Goal: Information Seeking & Learning: Learn about a topic

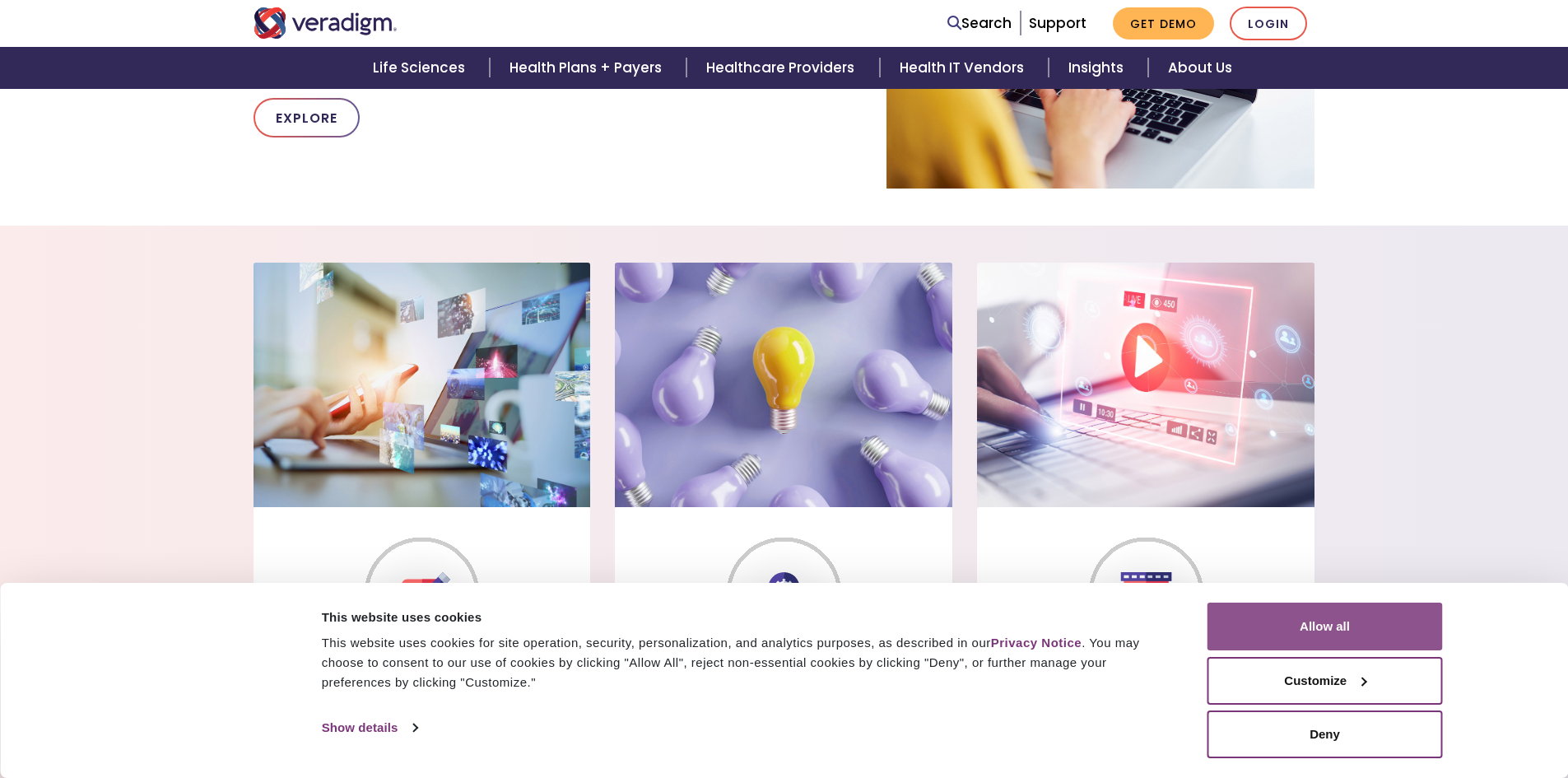
scroll to position [1153, 0]
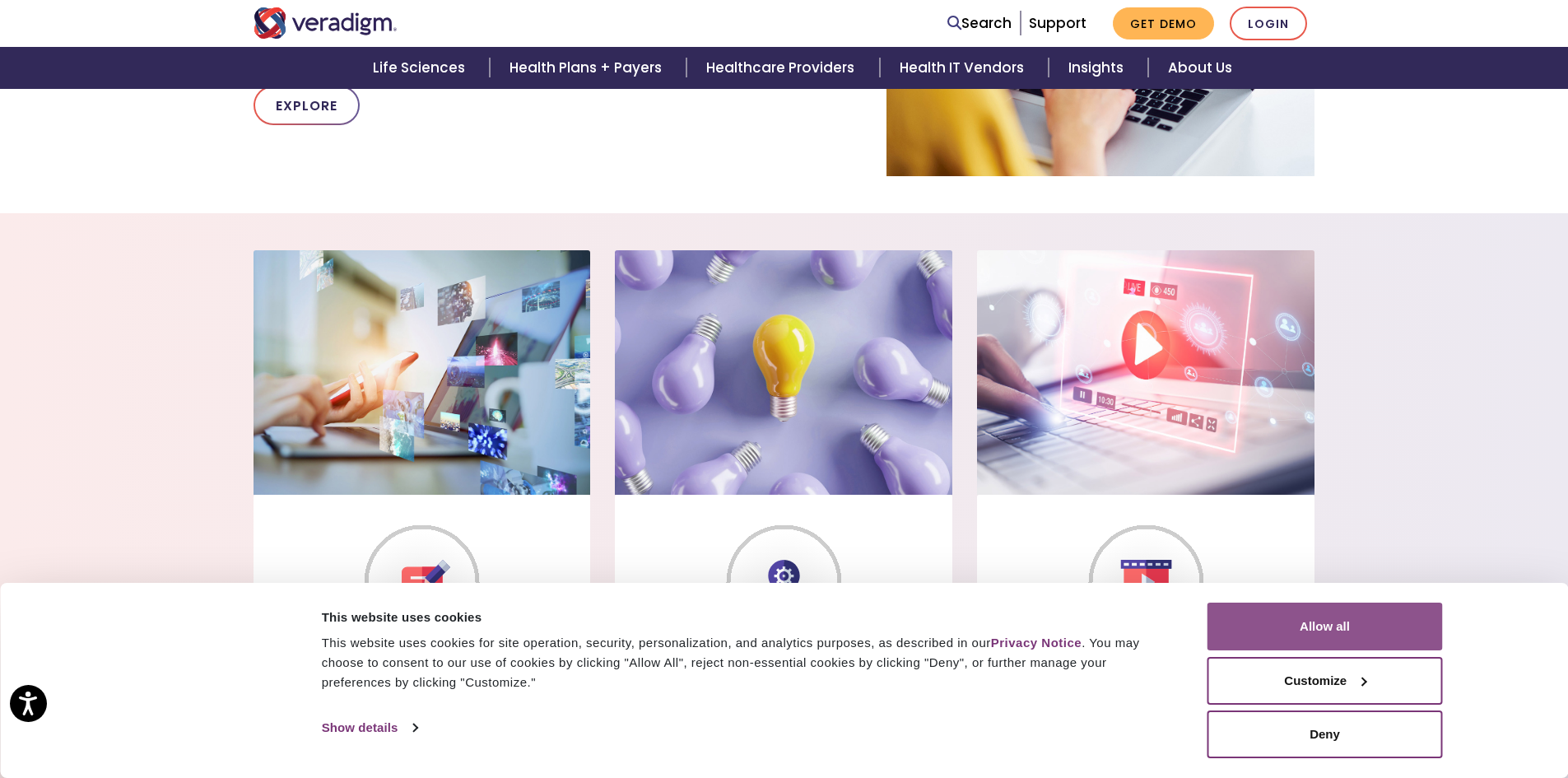
click at [1317, 630] on button "Allow all" at bounding box center [1325, 626] width 236 height 47
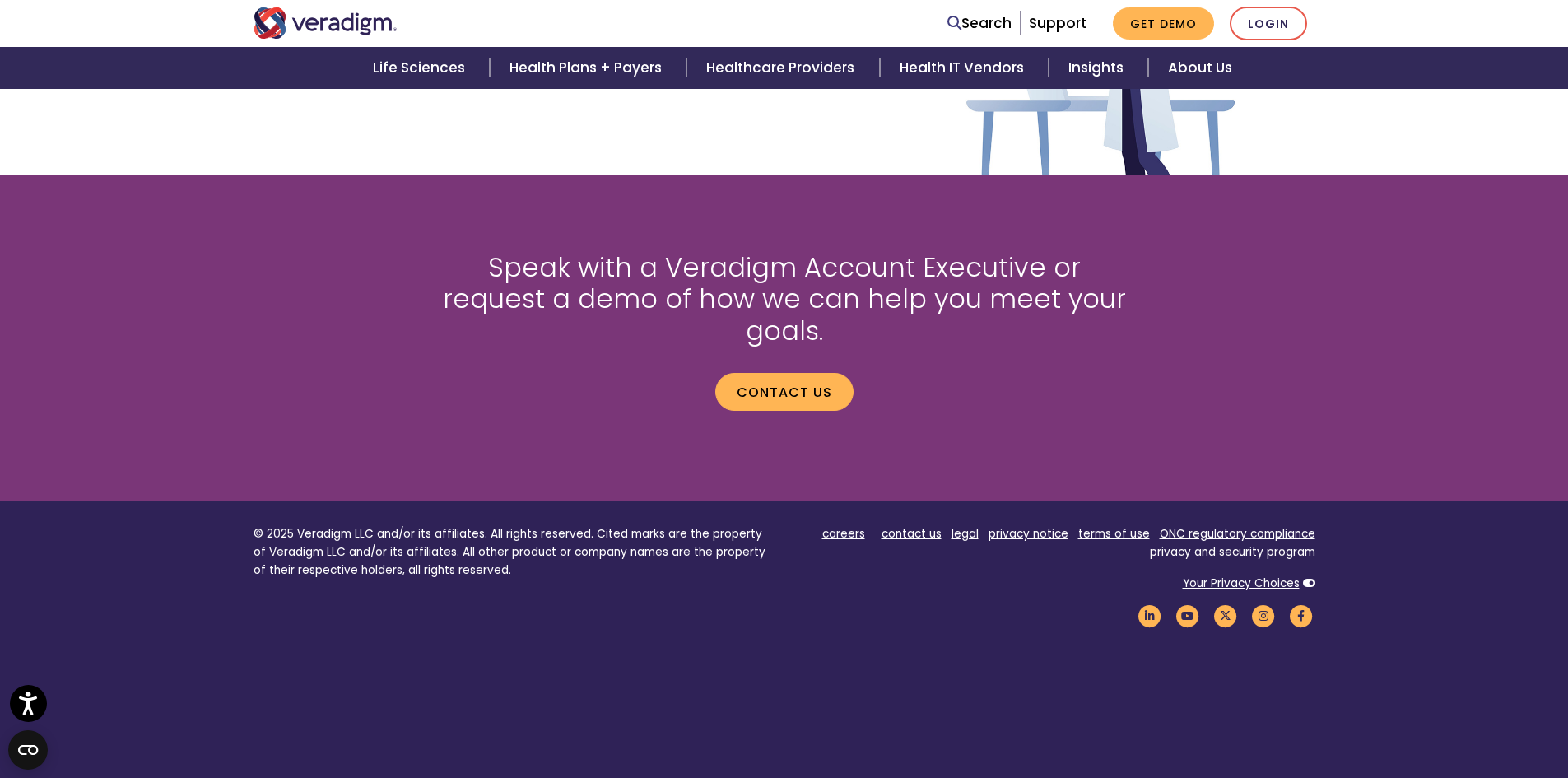
scroll to position [2162, 0]
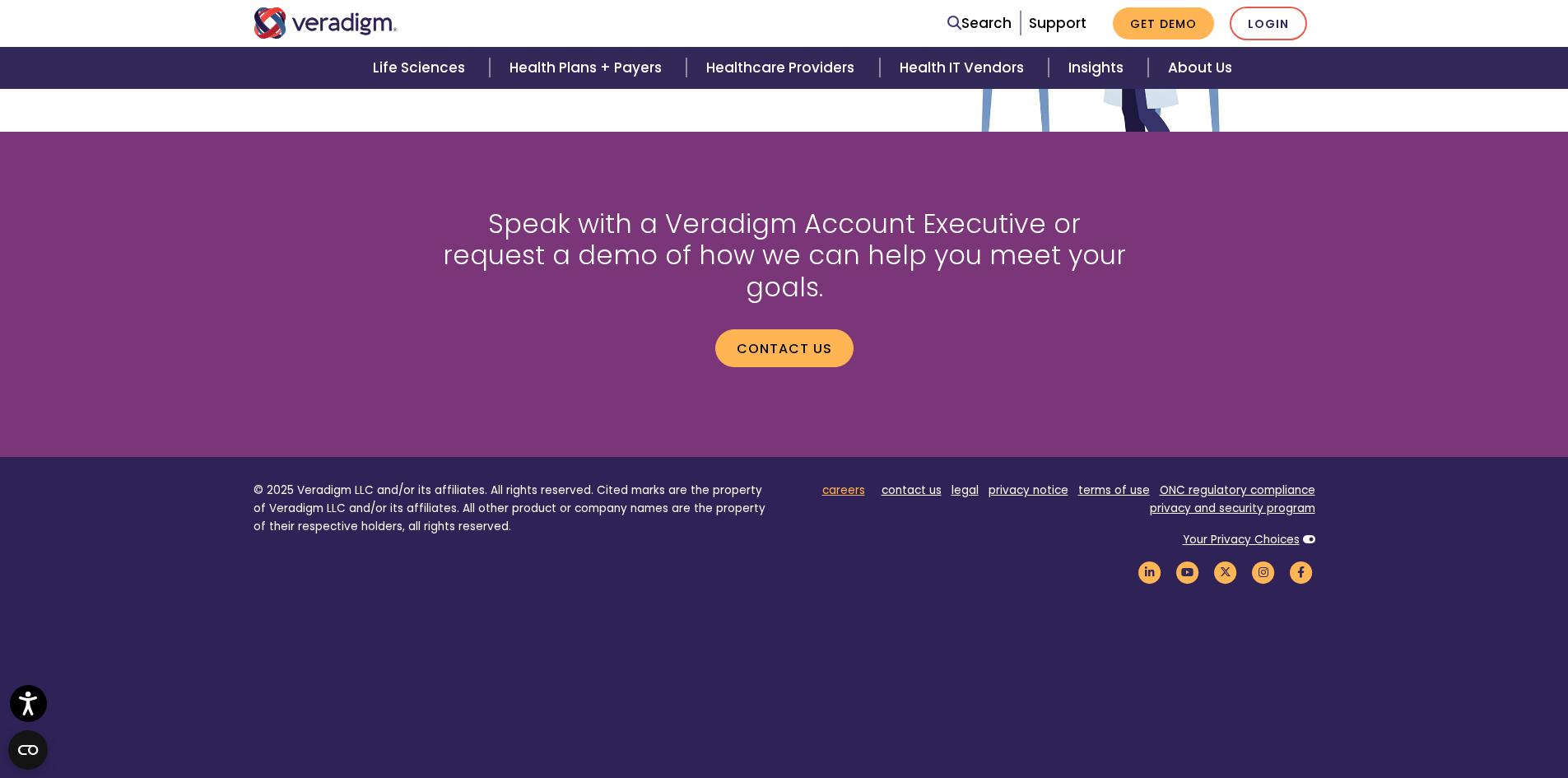
click at [859, 482] on link "careers" at bounding box center [843, 490] width 42 height 16
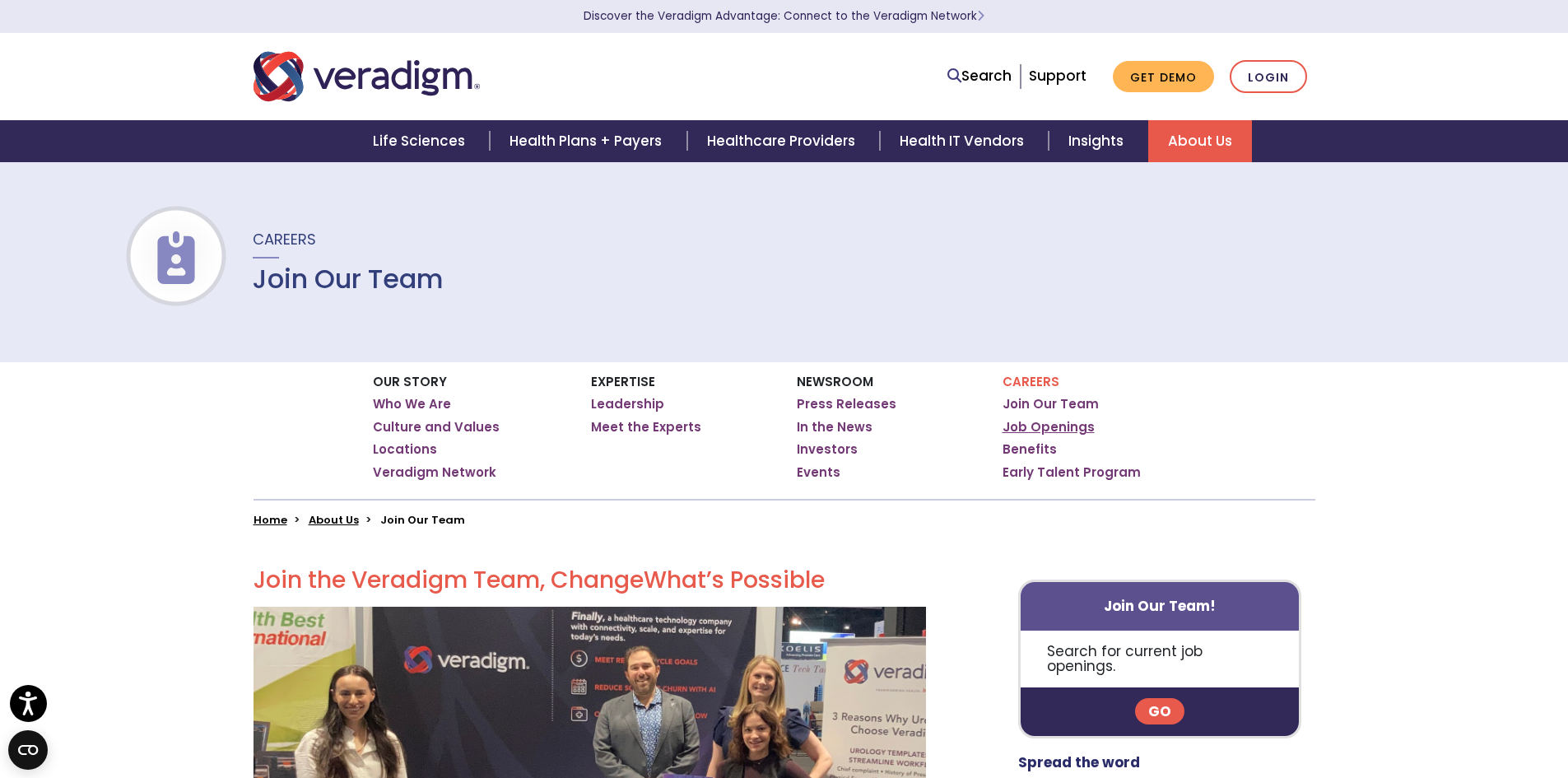
click at [1061, 428] on link "Job Openings" at bounding box center [1048, 427] width 92 height 17
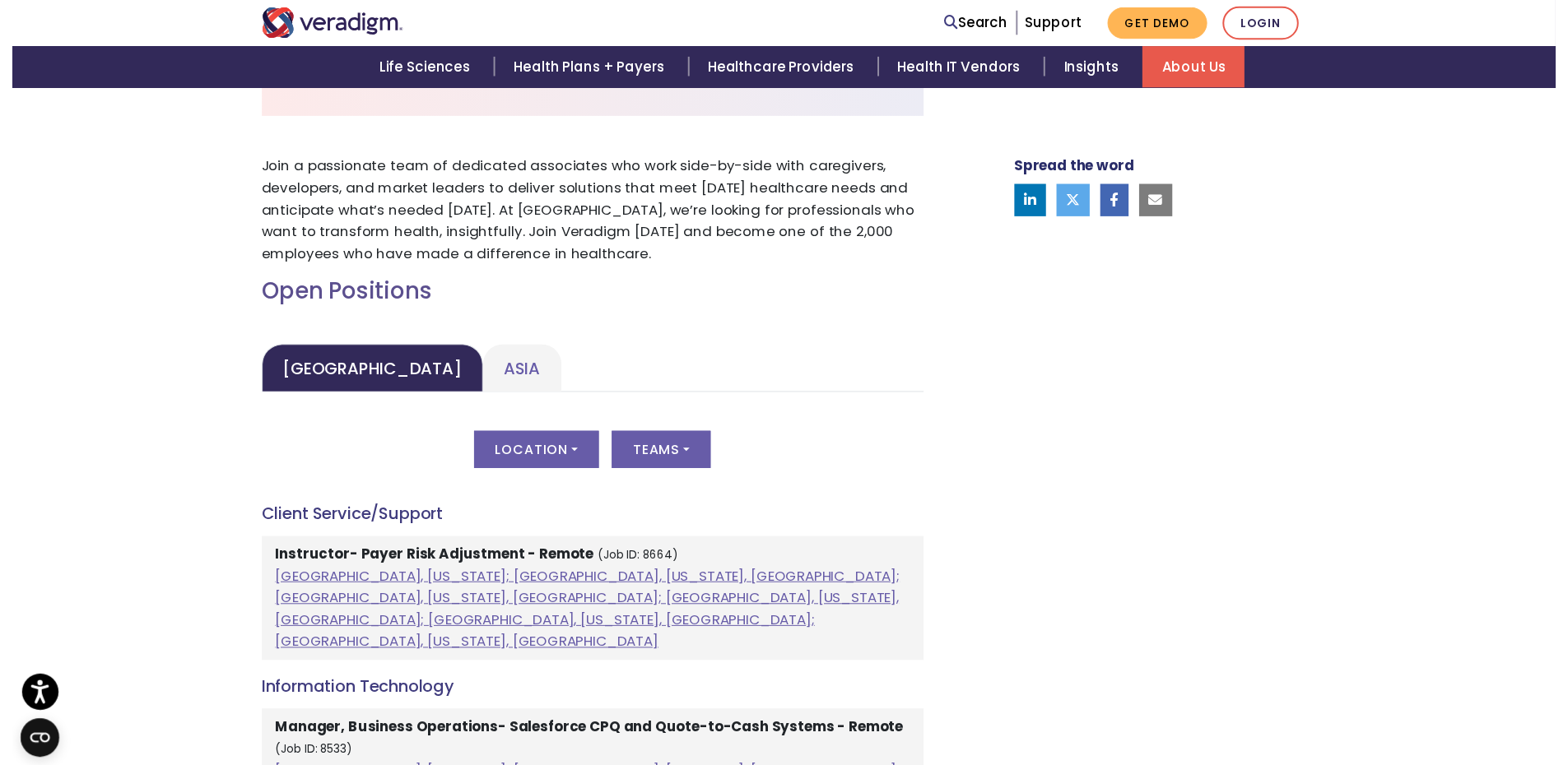
scroll to position [576, 0]
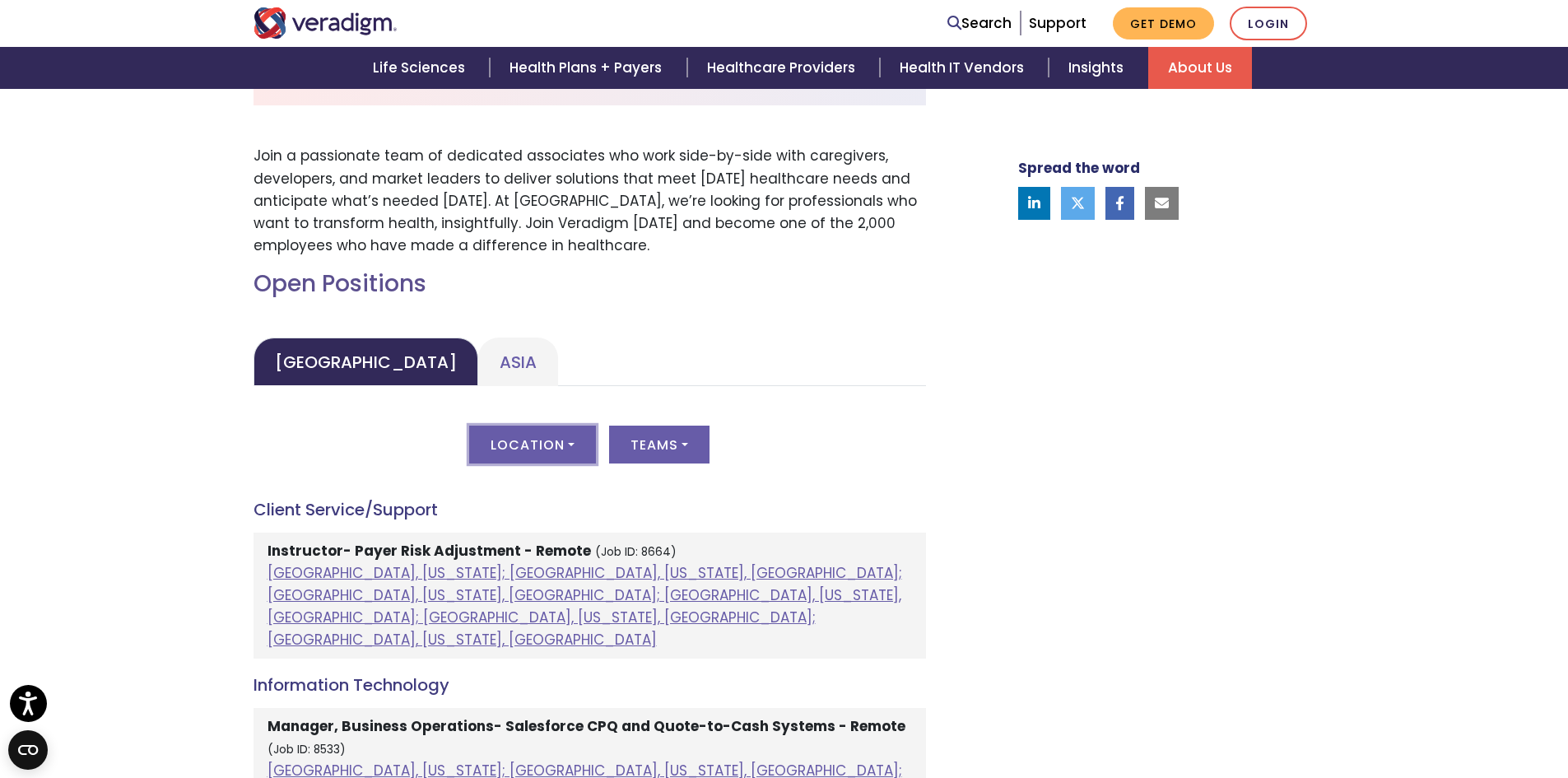
click at [578, 445] on button "Location" at bounding box center [532, 444] width 127 height 37
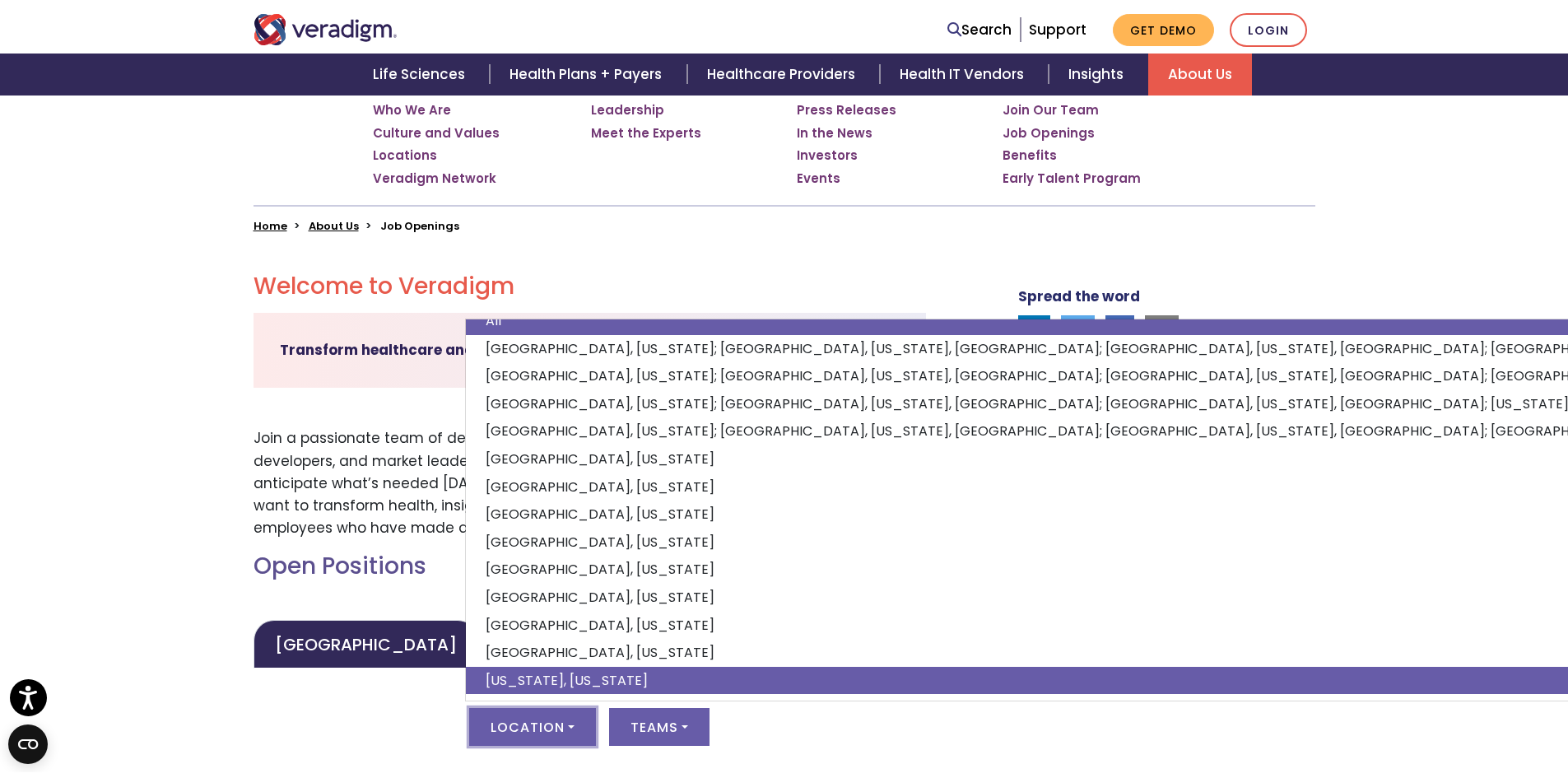
scroll to position [329, 0]
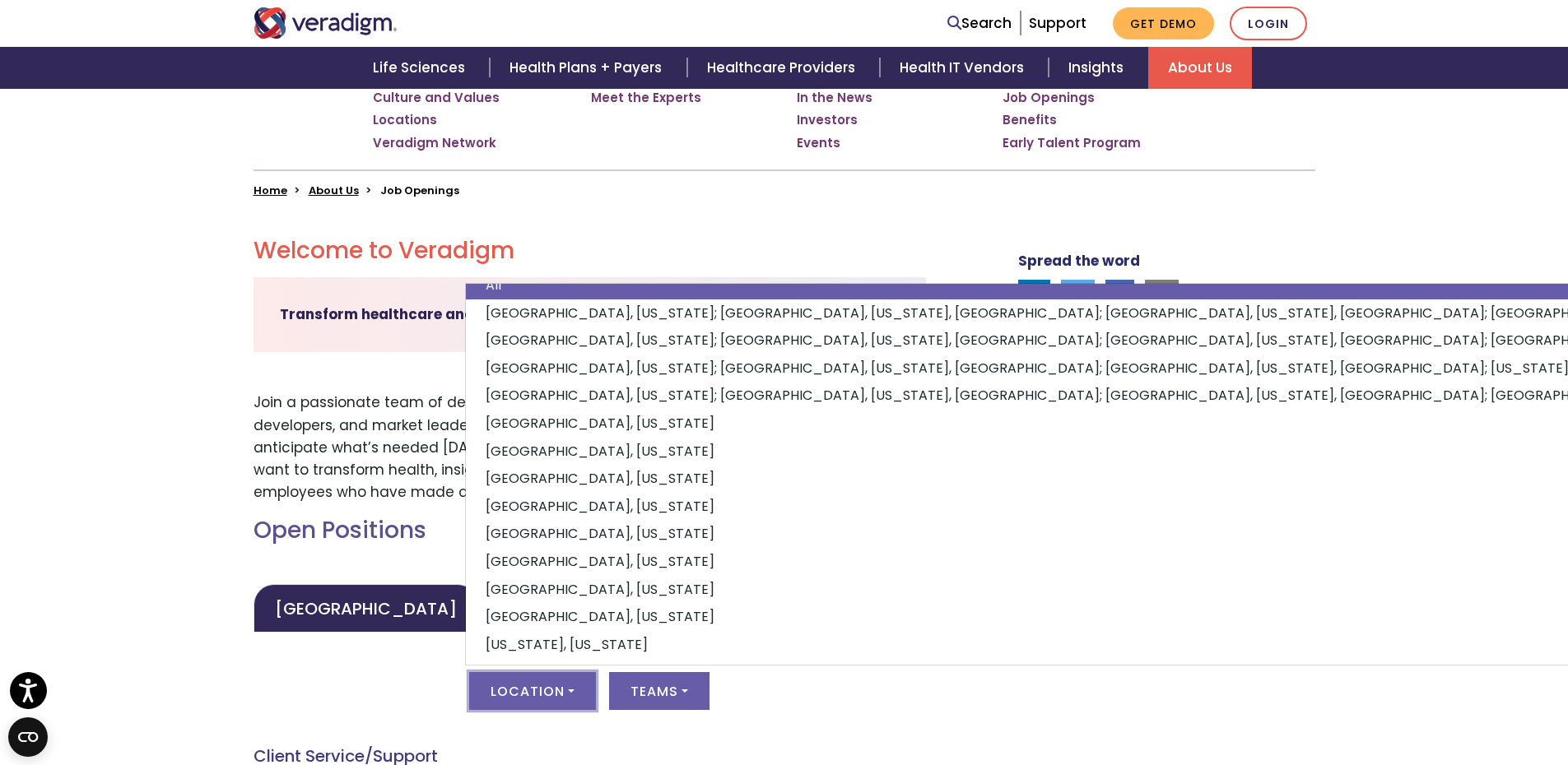
click at [263, 692] on div "Location All Atlanta, Georgia; Chicago, Illinois, United States; Houston, Texas…" at bounding box center [590, 701] width 673 height 57
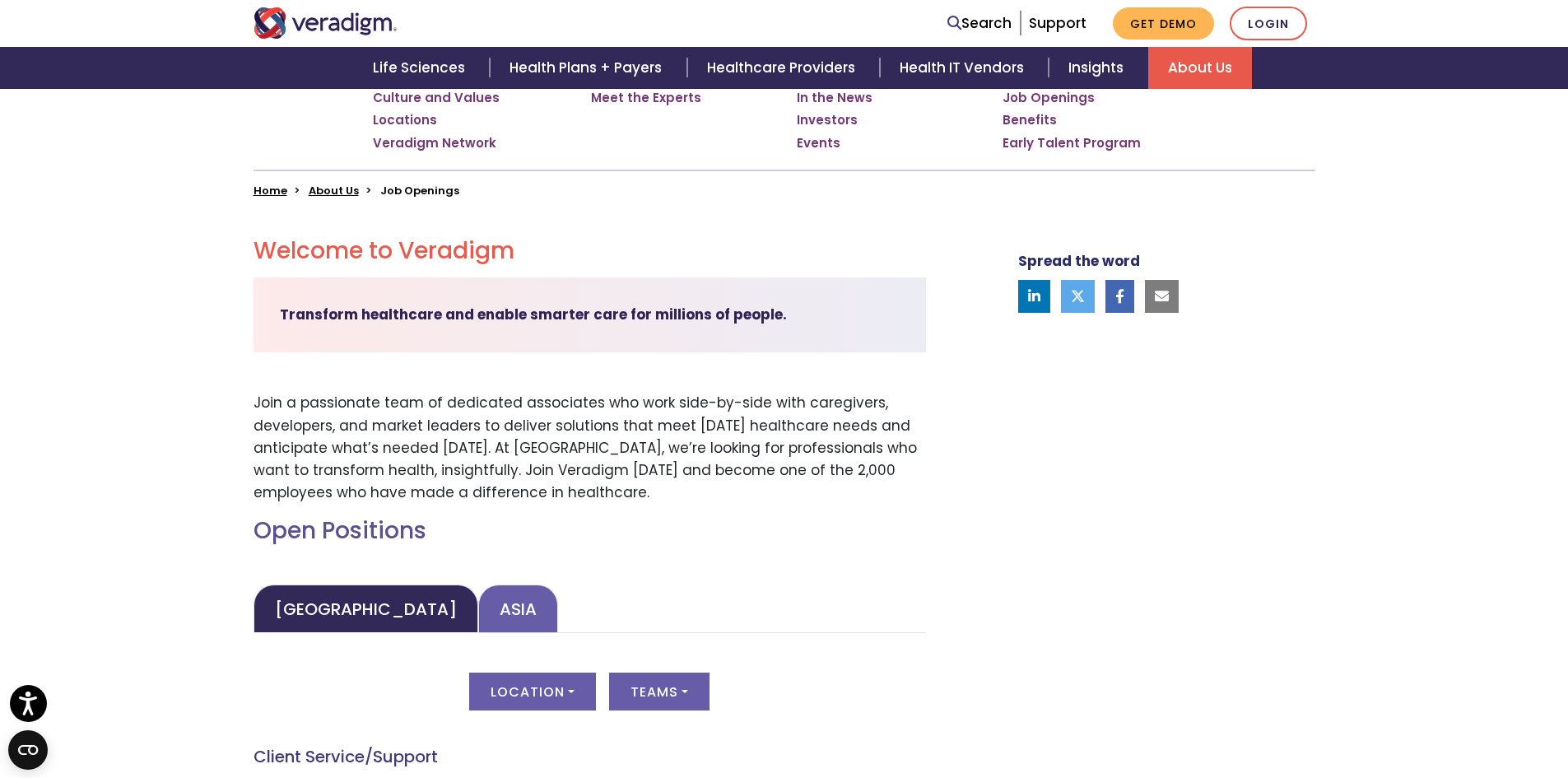
click at [478, 618] on link "Asia" at bounding box center [518, 609] width 80 height 48
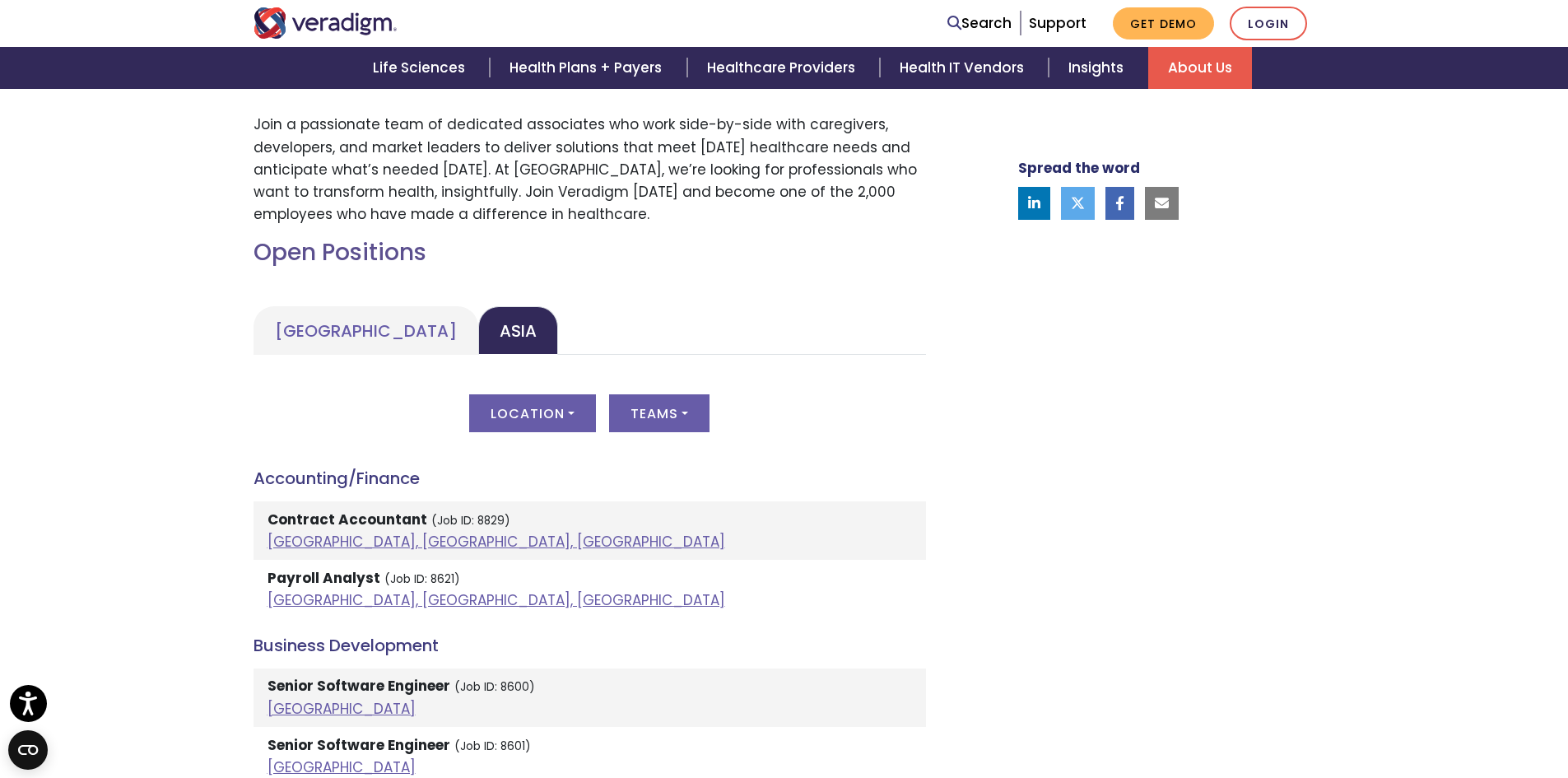
scroll to position [659, 0]
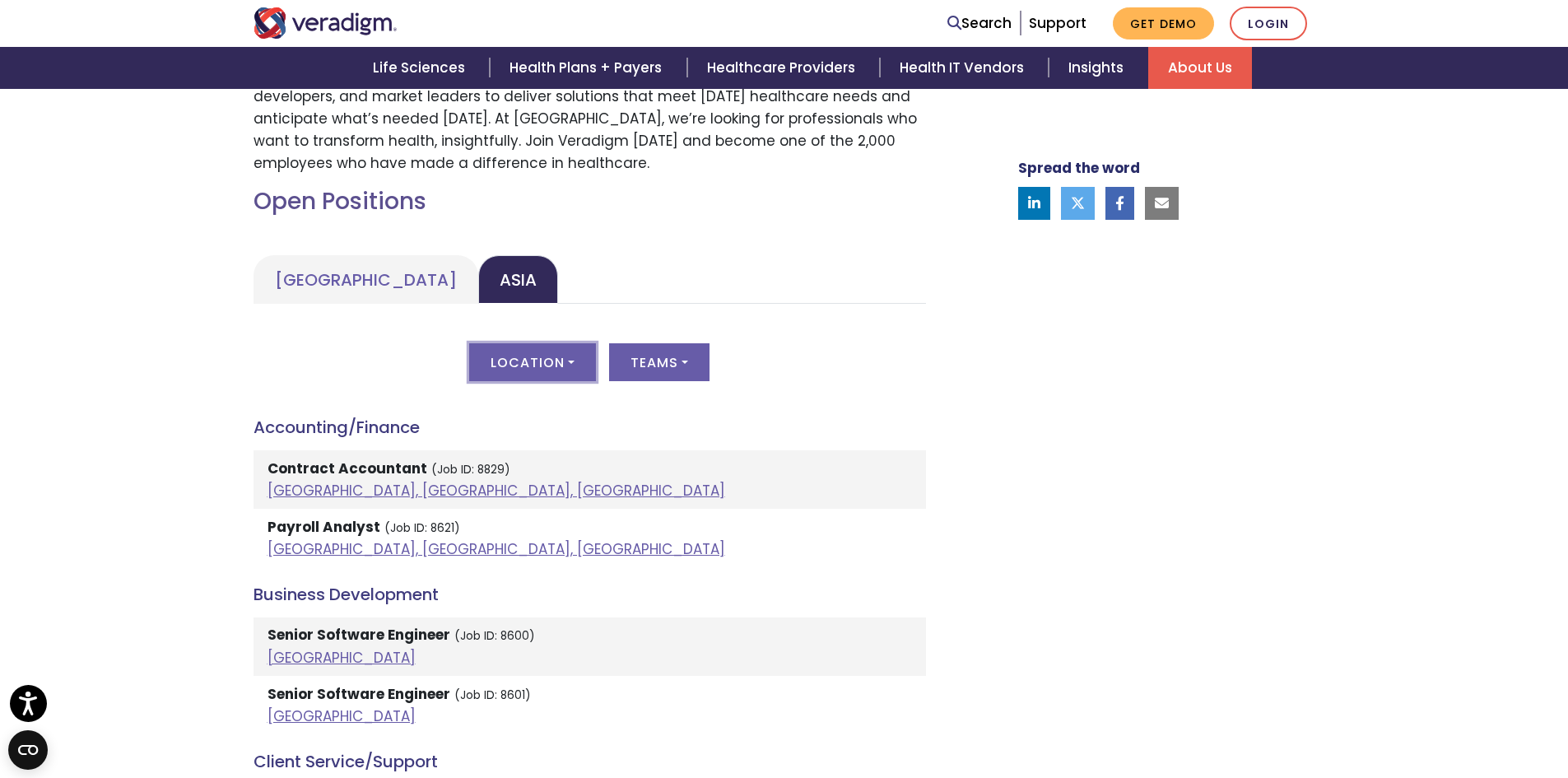
click at [563, 364] on button "Location" at bounding box center [532, 362] width 127 height 37
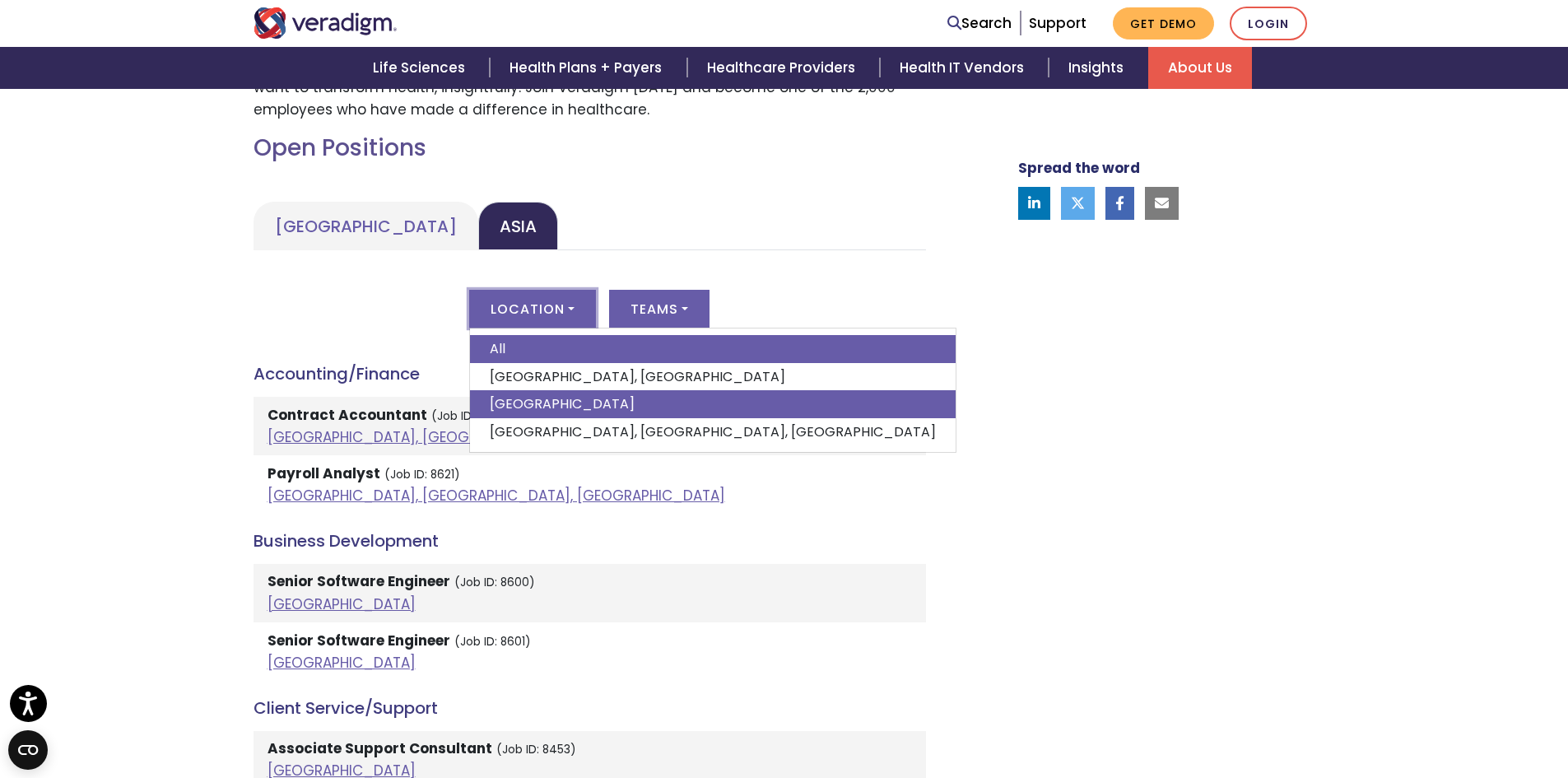
scroll to position [741, 0]
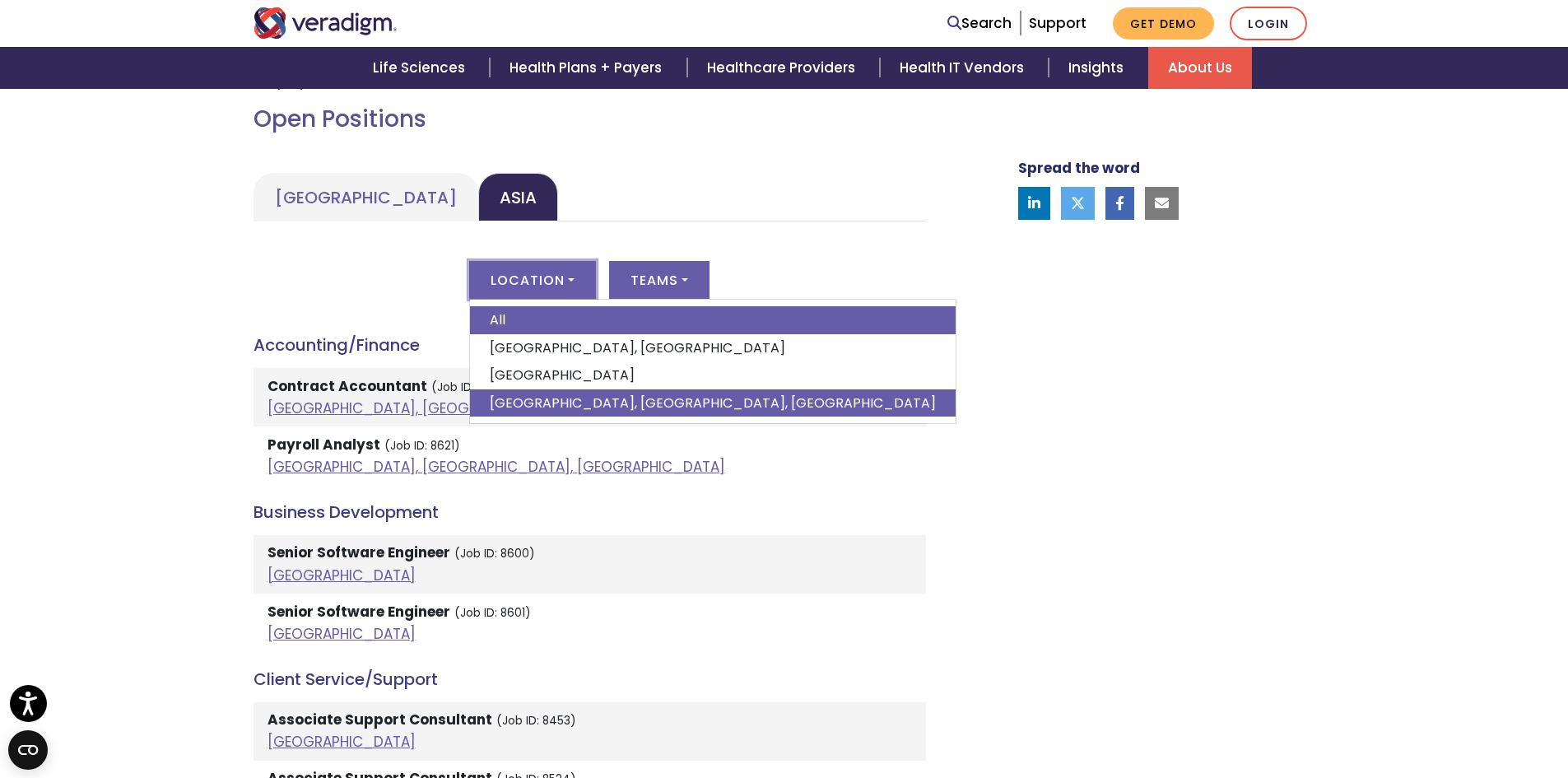
click at [605, 411] on link "Pune, Maharashtra, India" at bounding box center [712, 404] width 485 height 28
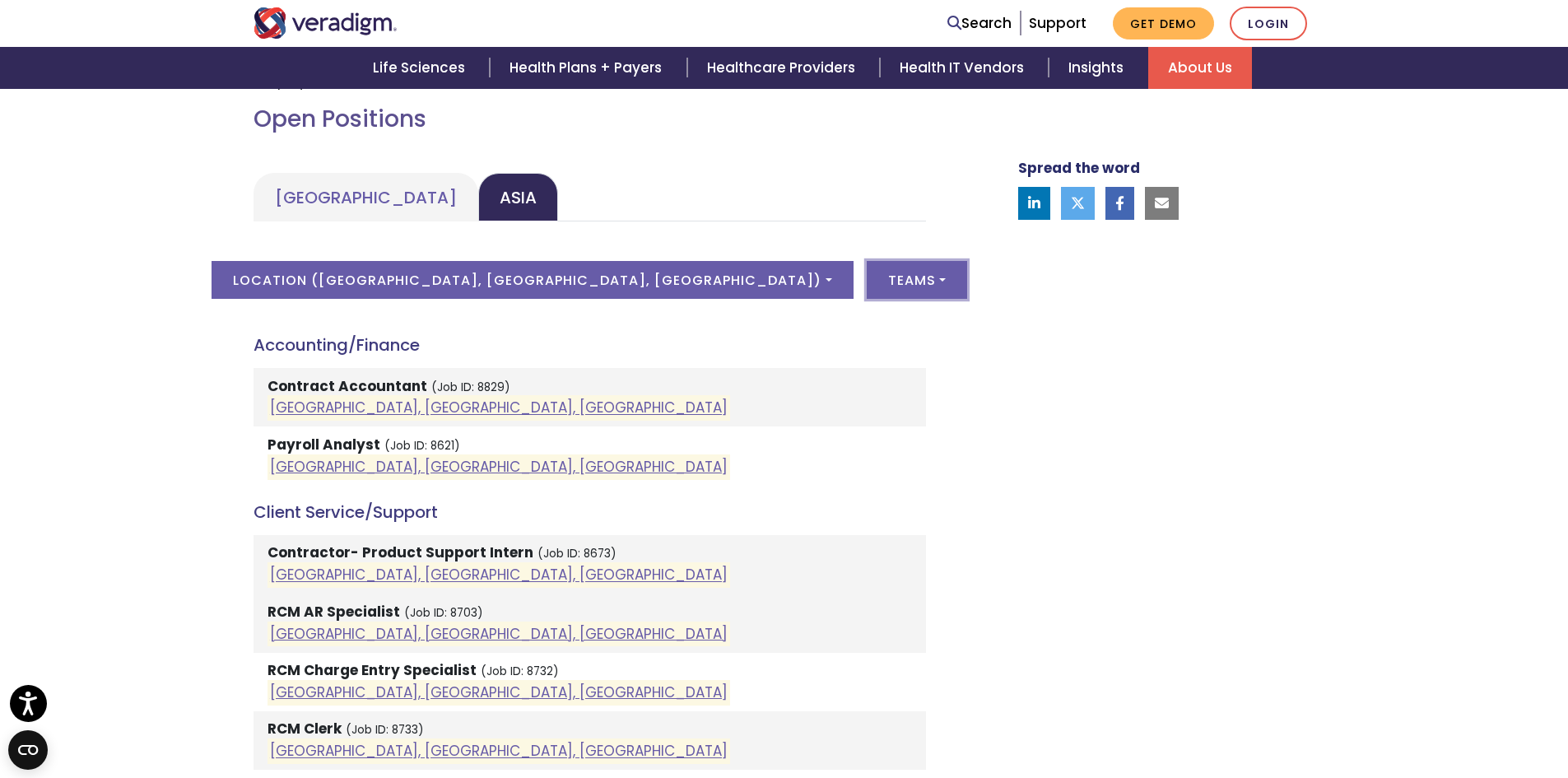
click at [867, 277] on button "Teams" at bounding box center [917, 279] width 101 height 37
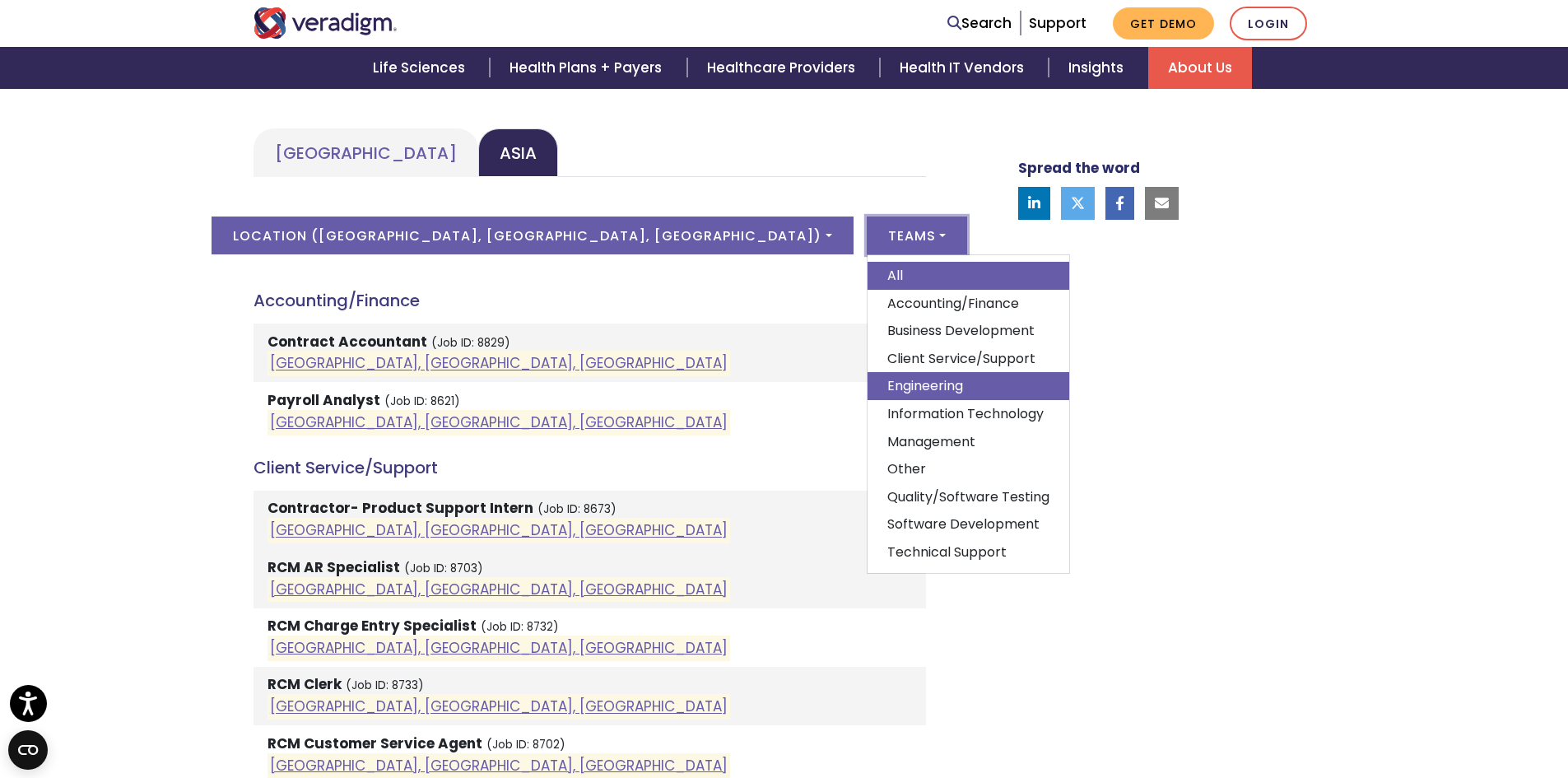
scroll to position [823, 0]
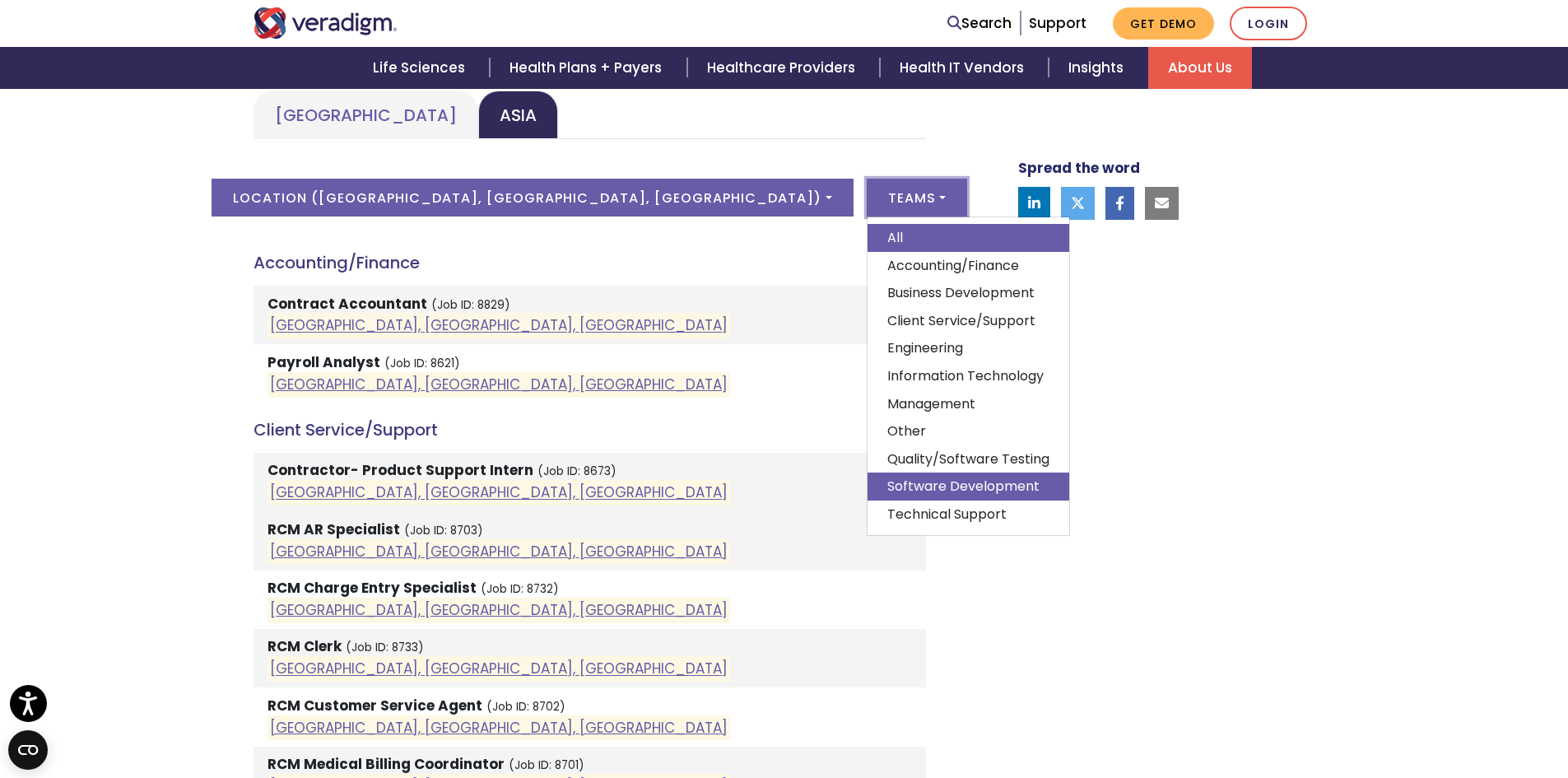
click at [868, 490] on link "Software Development" at bounding box center [968, 486] width 202 height 28
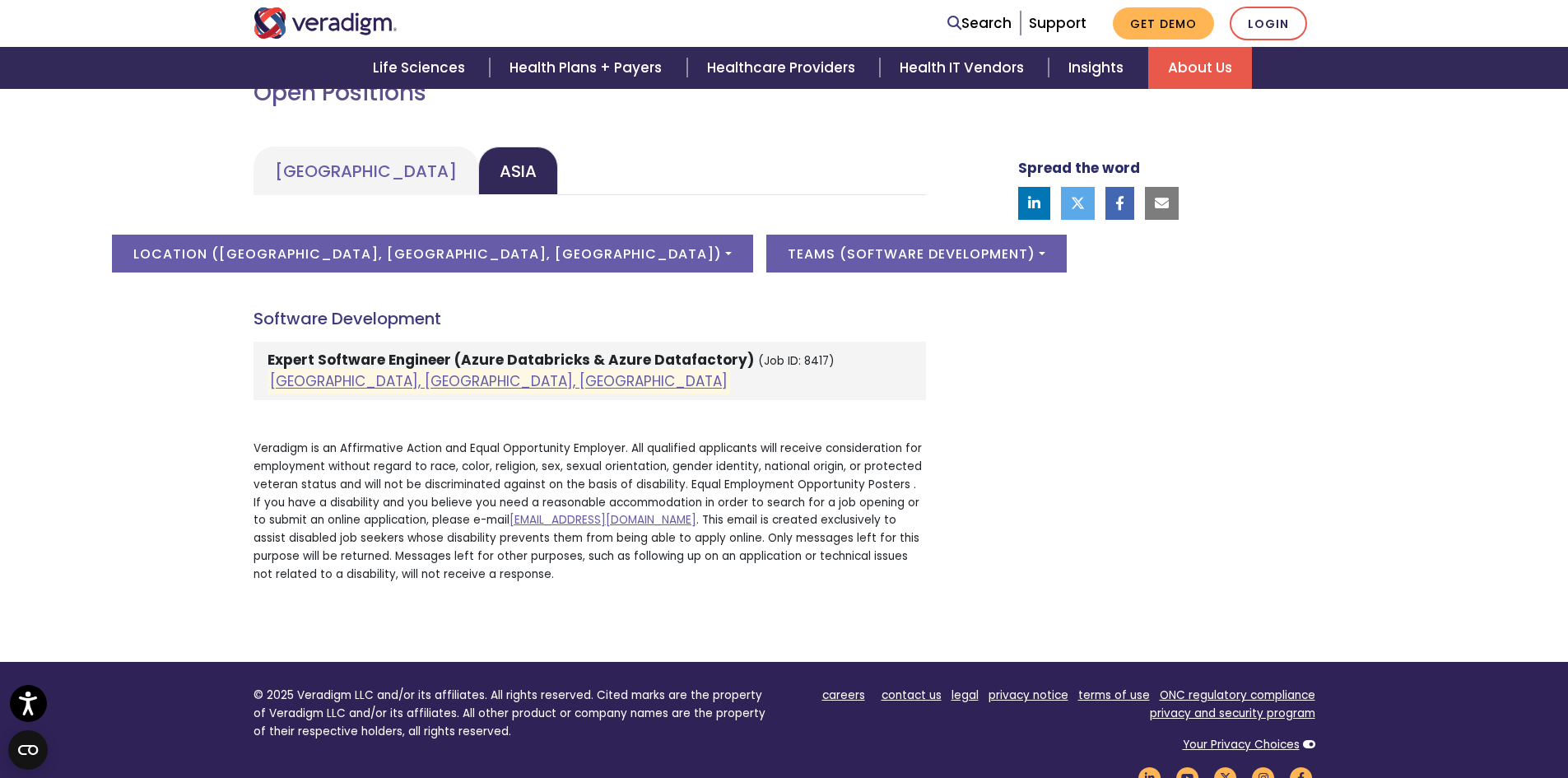
scroll to position [741, 0]
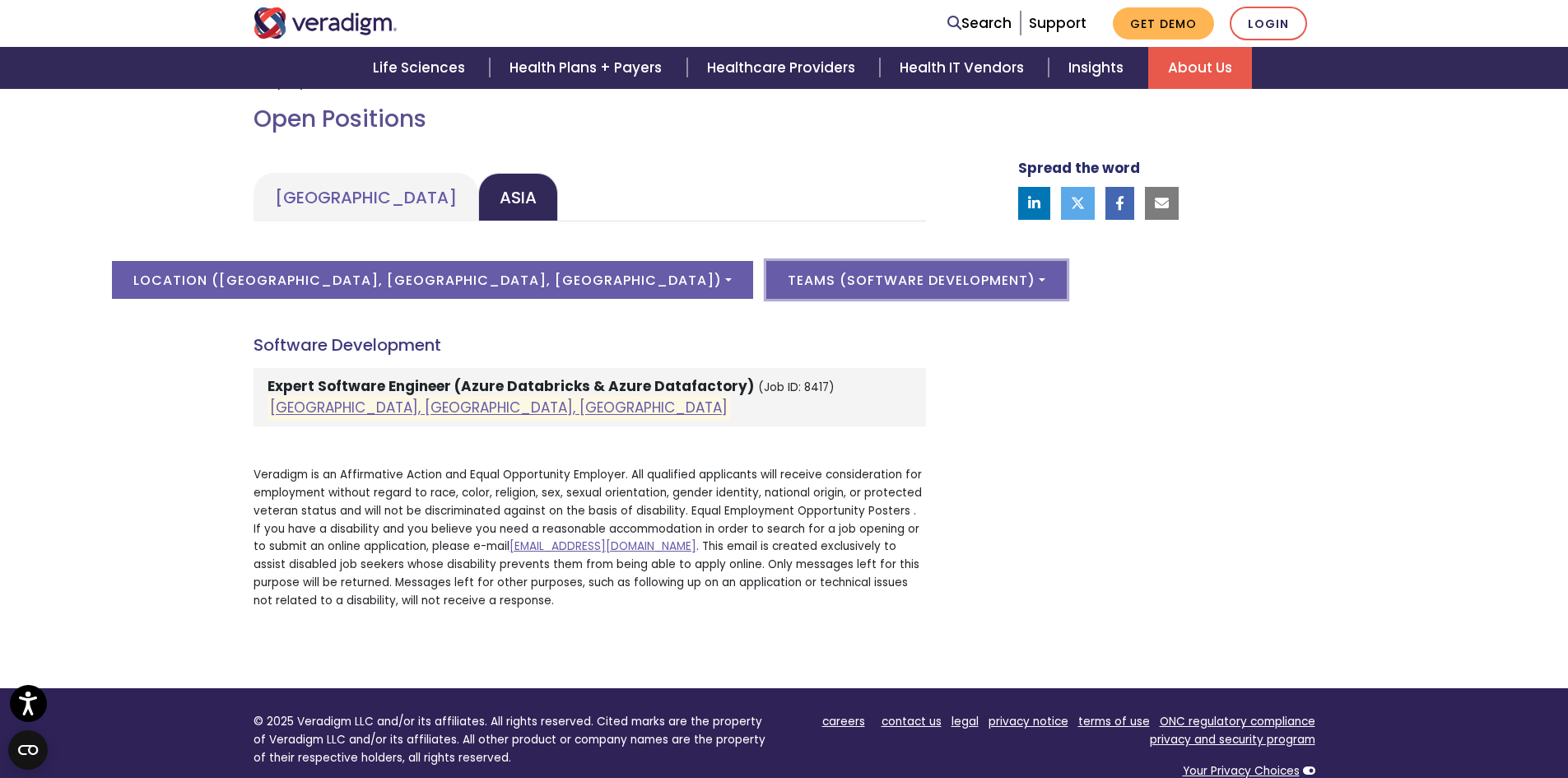
click at [769, 277] on button "Teams ( Software Development )" at bounding box center [916, 279] width 301 height 37
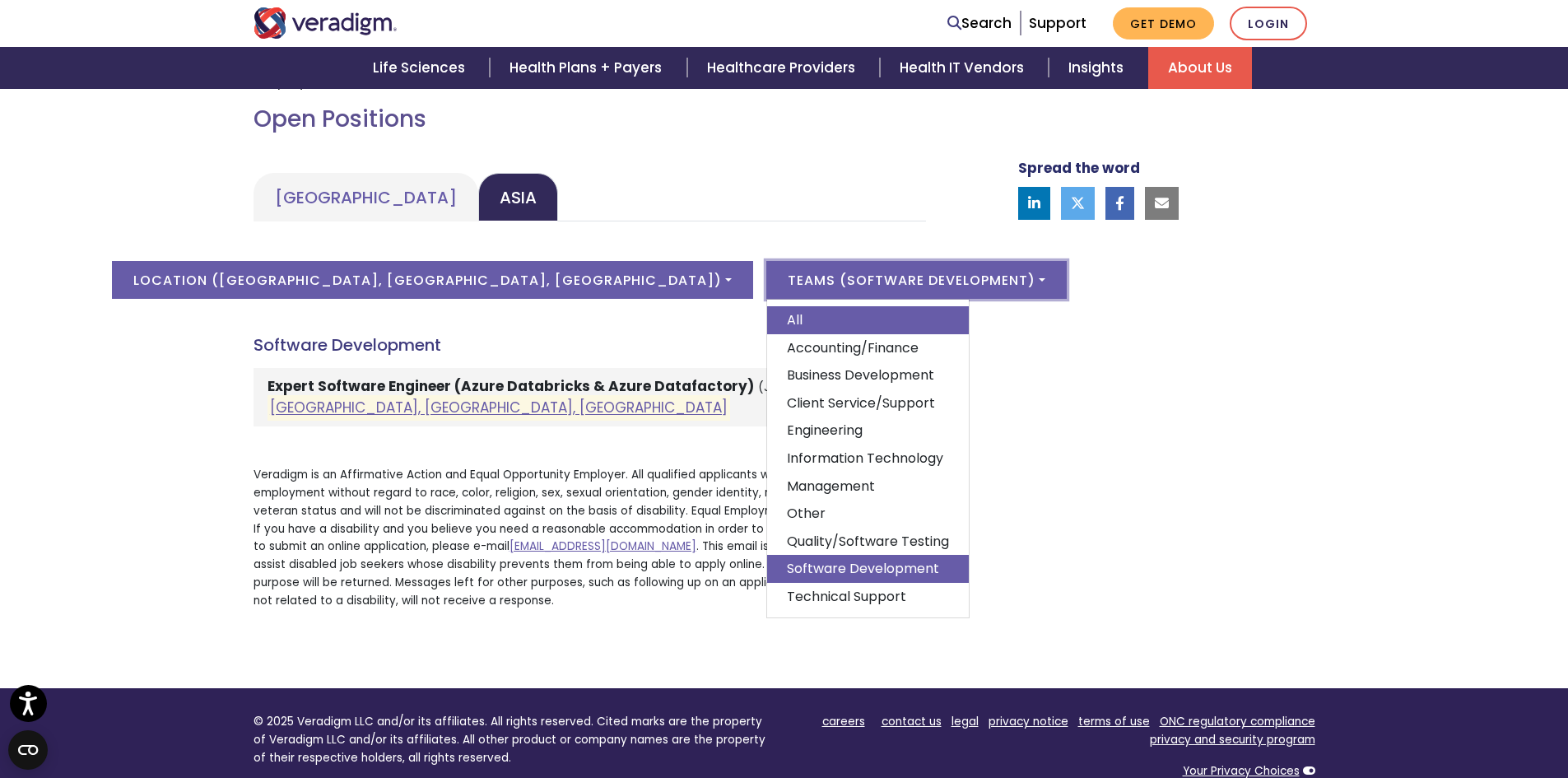
click at [767, 313] on link "All" at bounding box center [868, 321] width 202 height 28
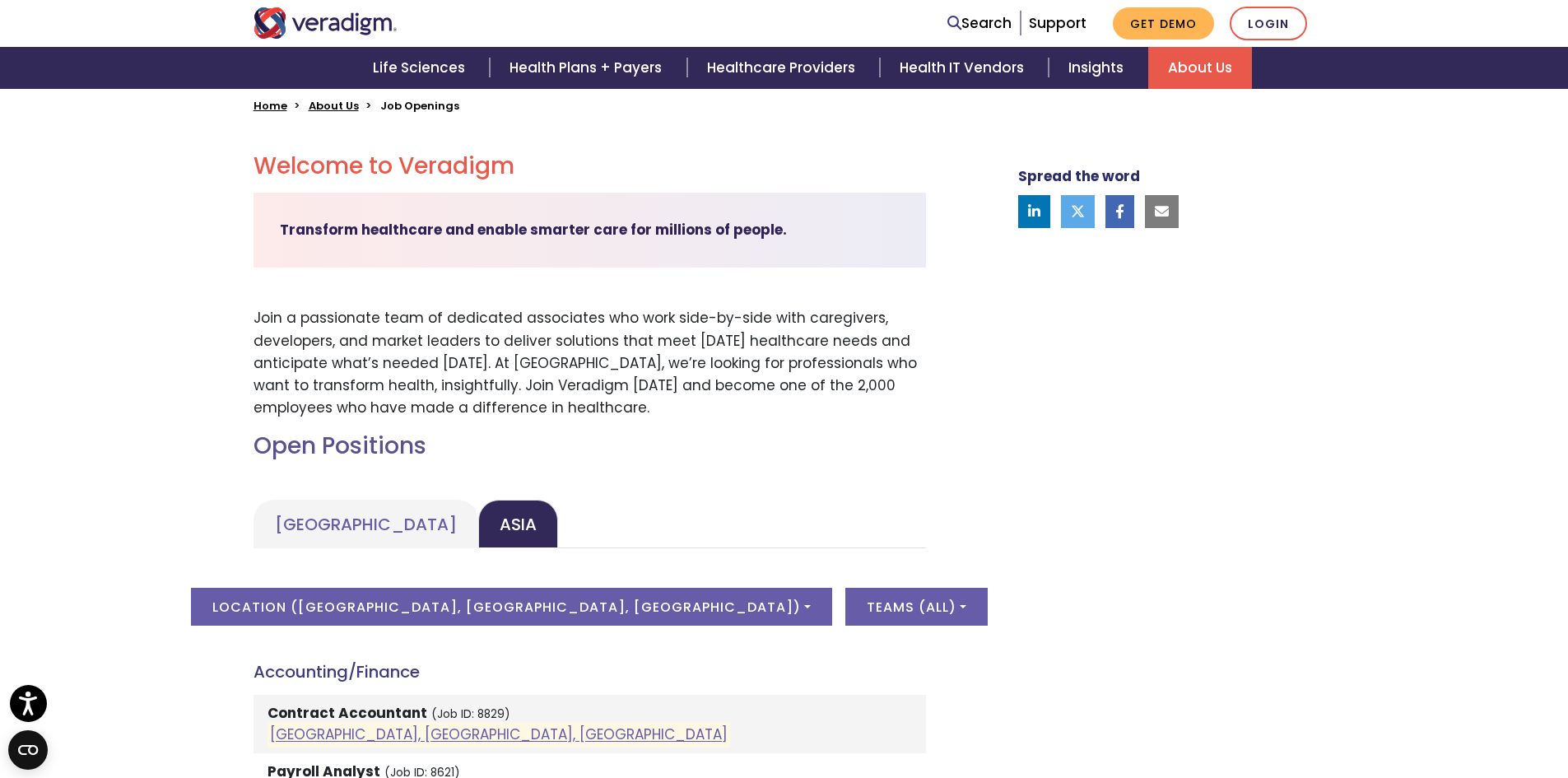
scroll to position [411, 0]
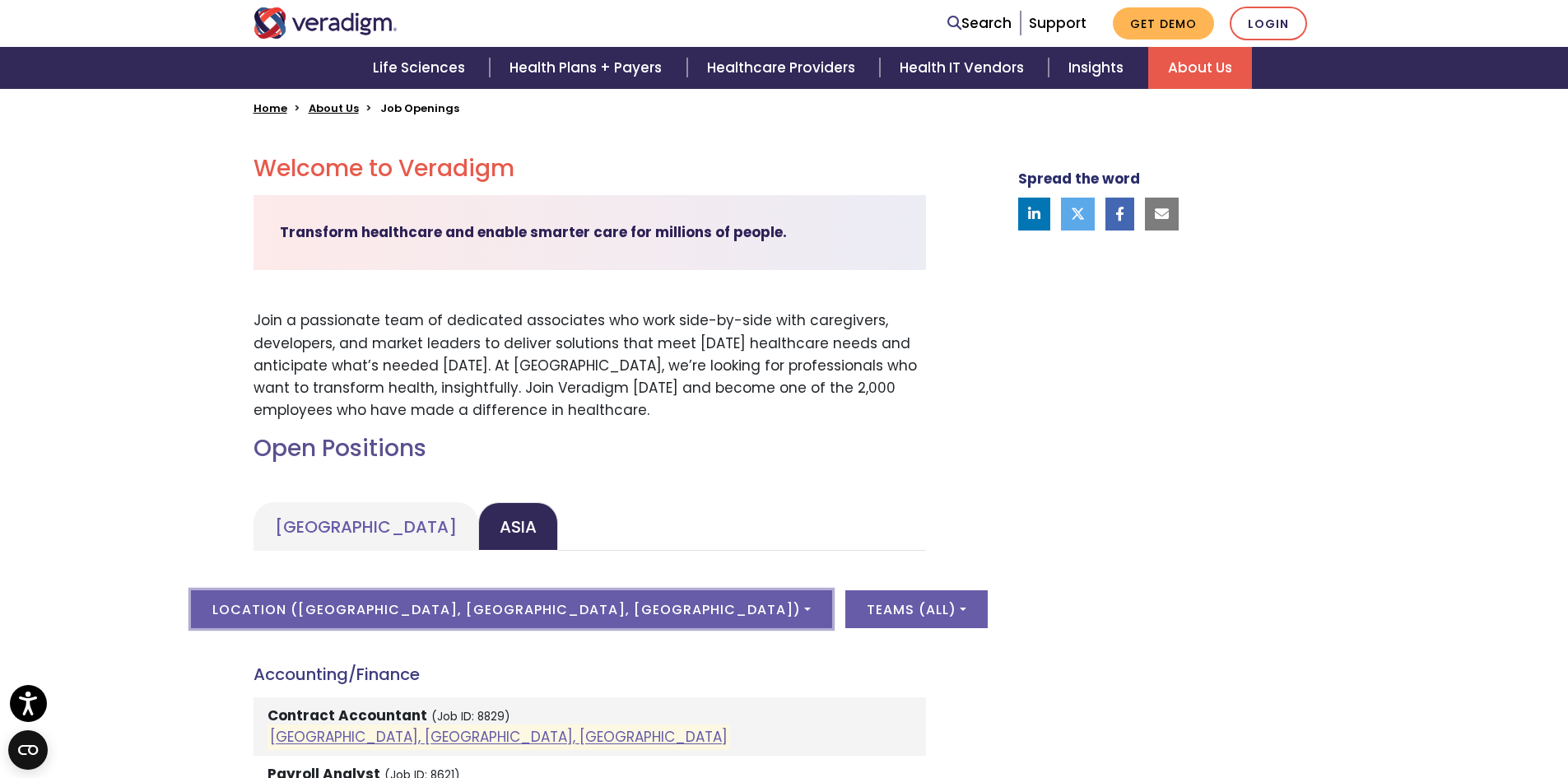
click at [595, 595] on button "Location ( Pune, Maharashtra, India )" at bounding box center [511, 609] width 641 height 37
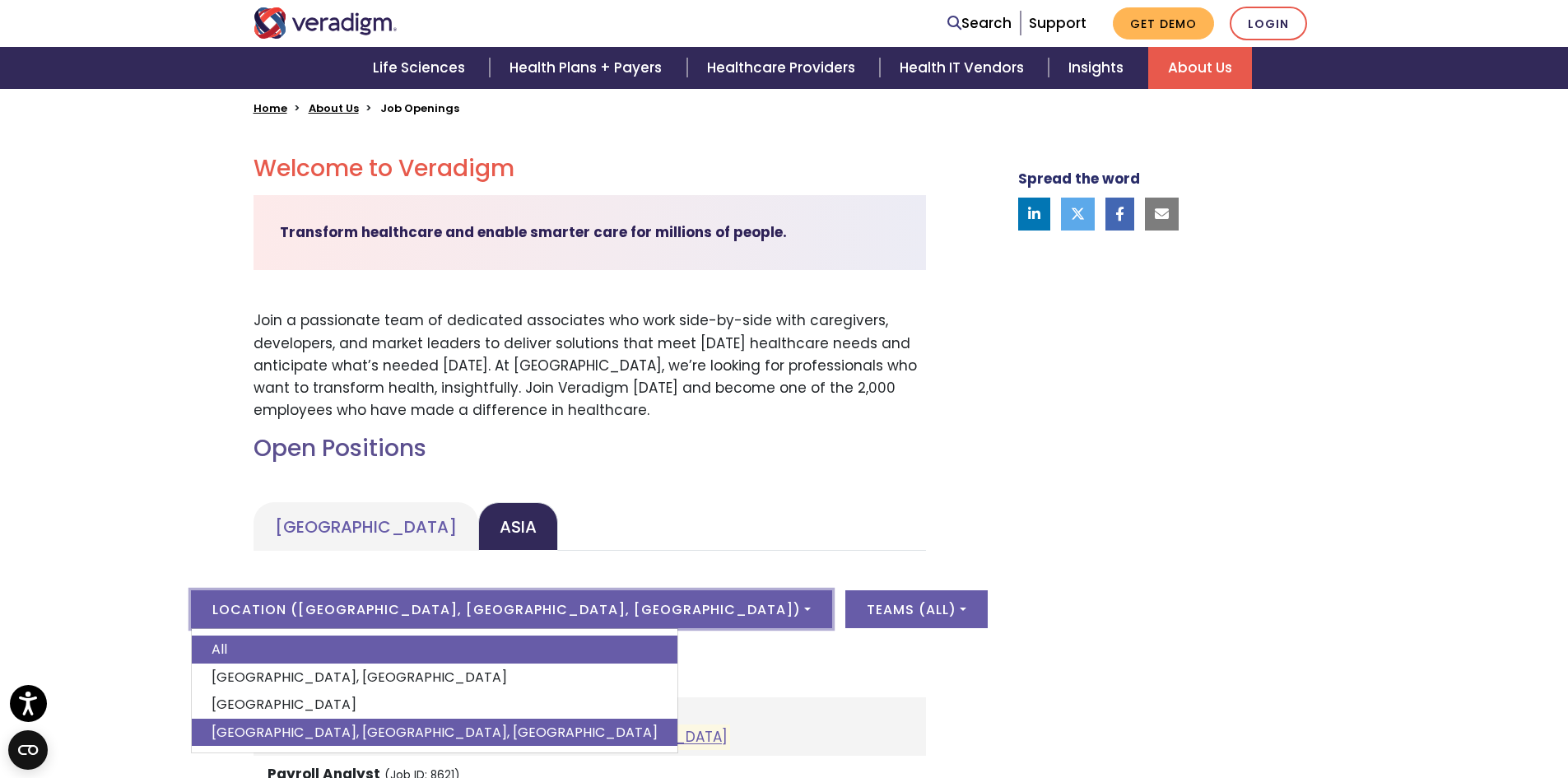
click at [503, 644] on link "All" at bounding box center [434, 650] width 485 height 28
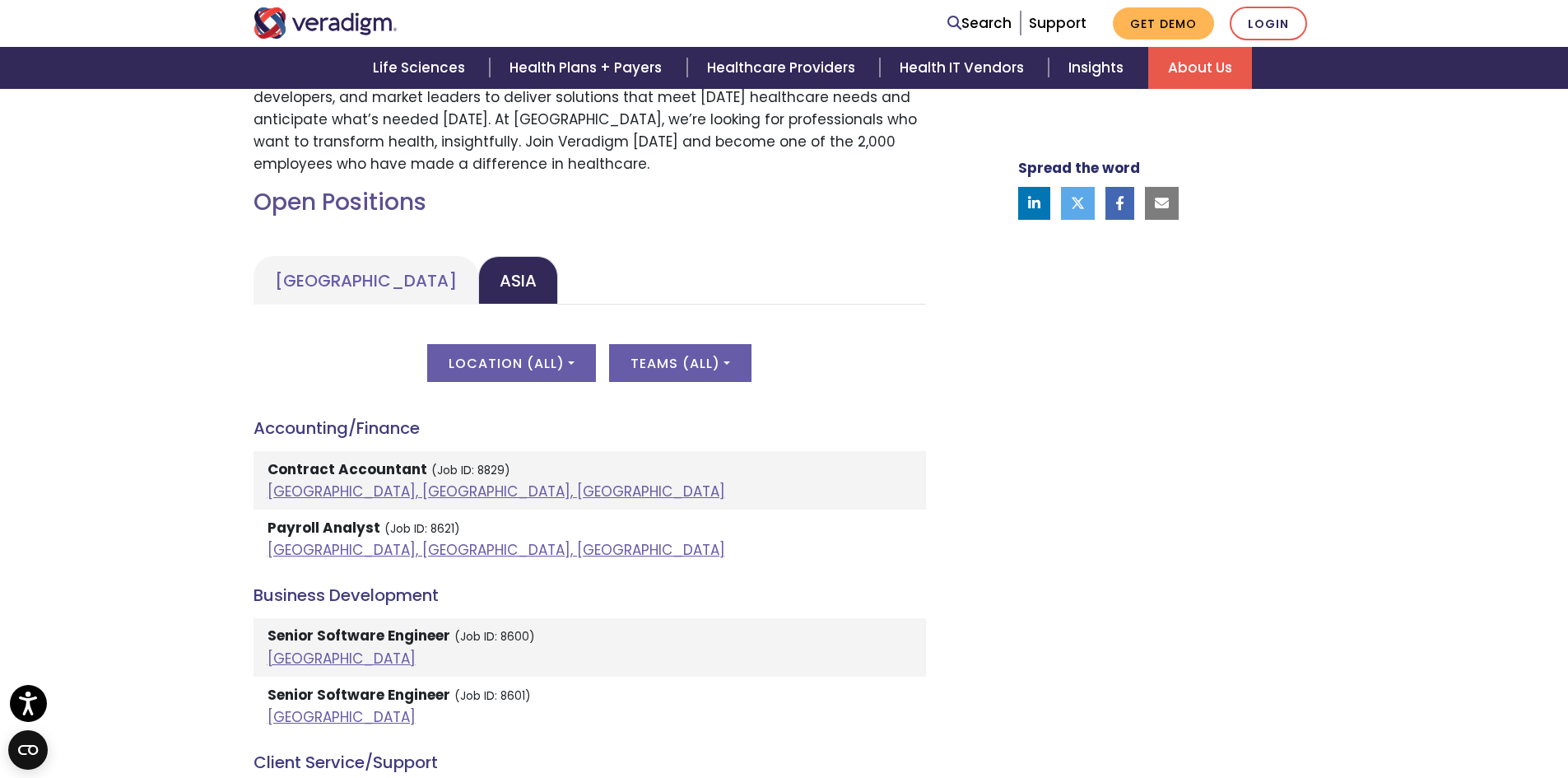
scroll to position [741, 0]
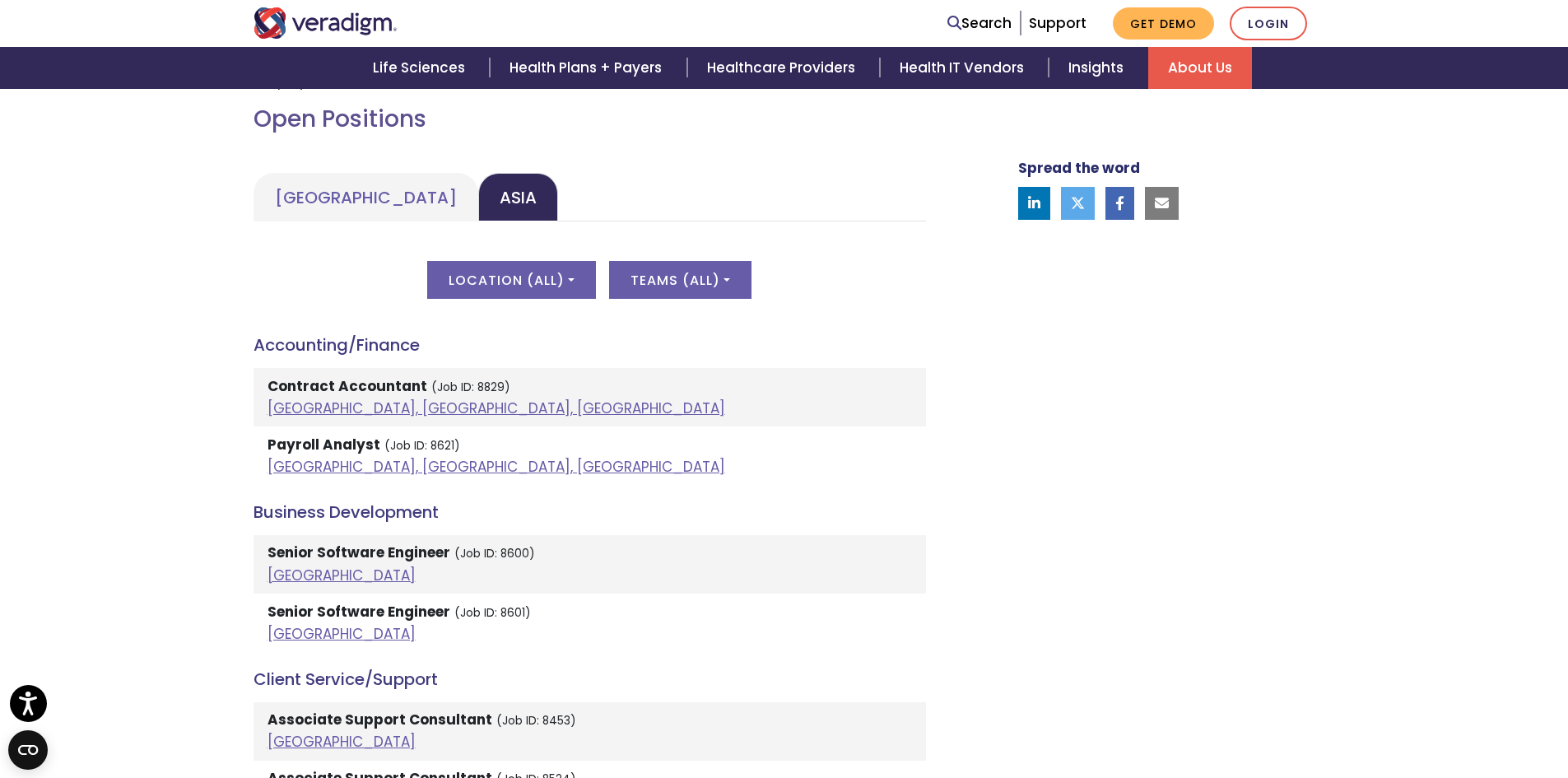
drag, startPoint x: 281, startPoint y: 576, endPoint x: 263, endPoint y: 575, distance: 18.0
click at [263, 575] on li "Senior Software Engineer (Job ID: 8600) India" at bounding box center [590, 564] width 673 height 58
click at [268, 574] on link "India" at bounding box center [341, 576] width 148 height 20
click at [286, 631] on link "India" at bounding box center [341, 634] width 148 height 20
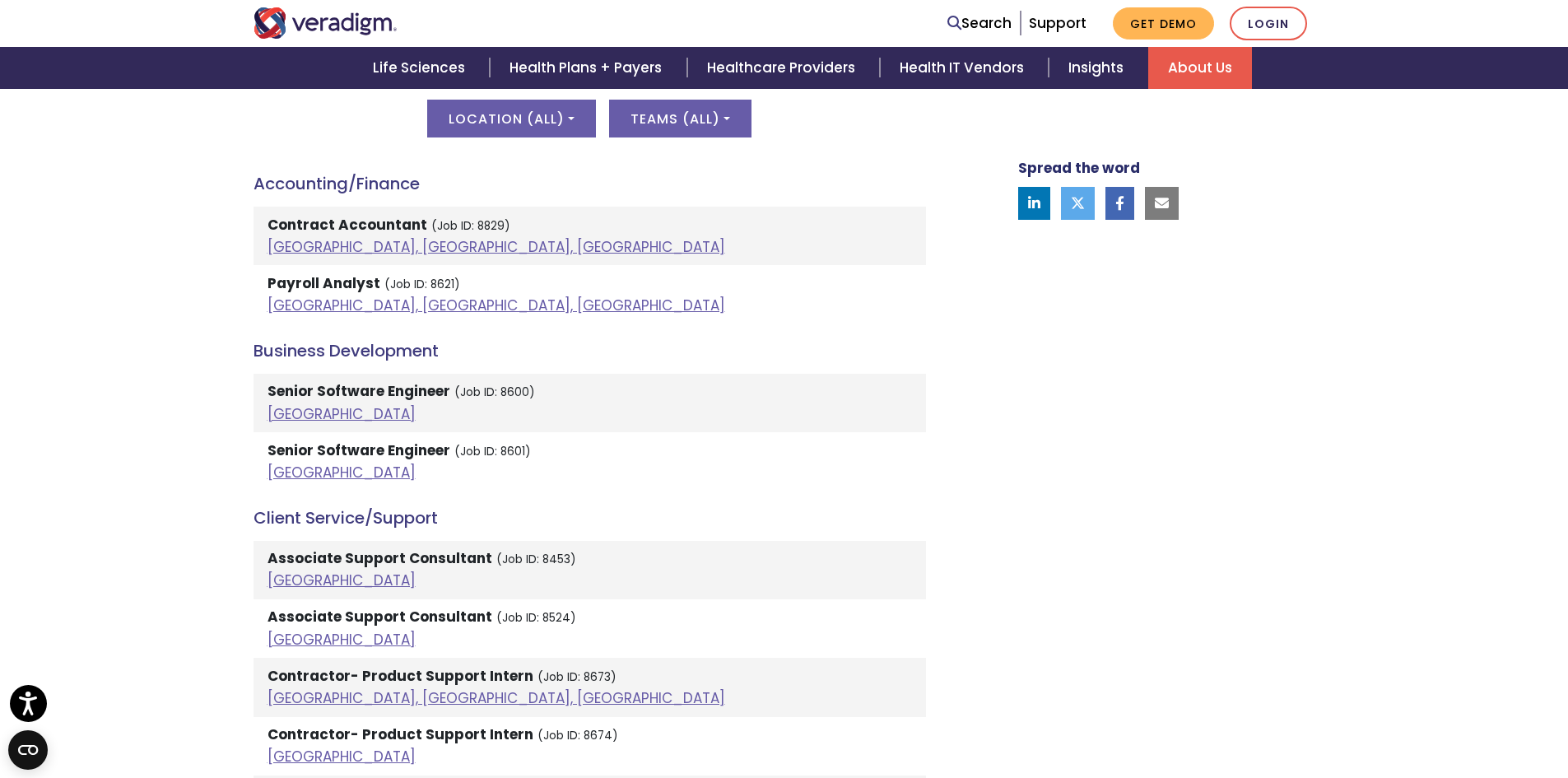
scroll to position [905, 0]
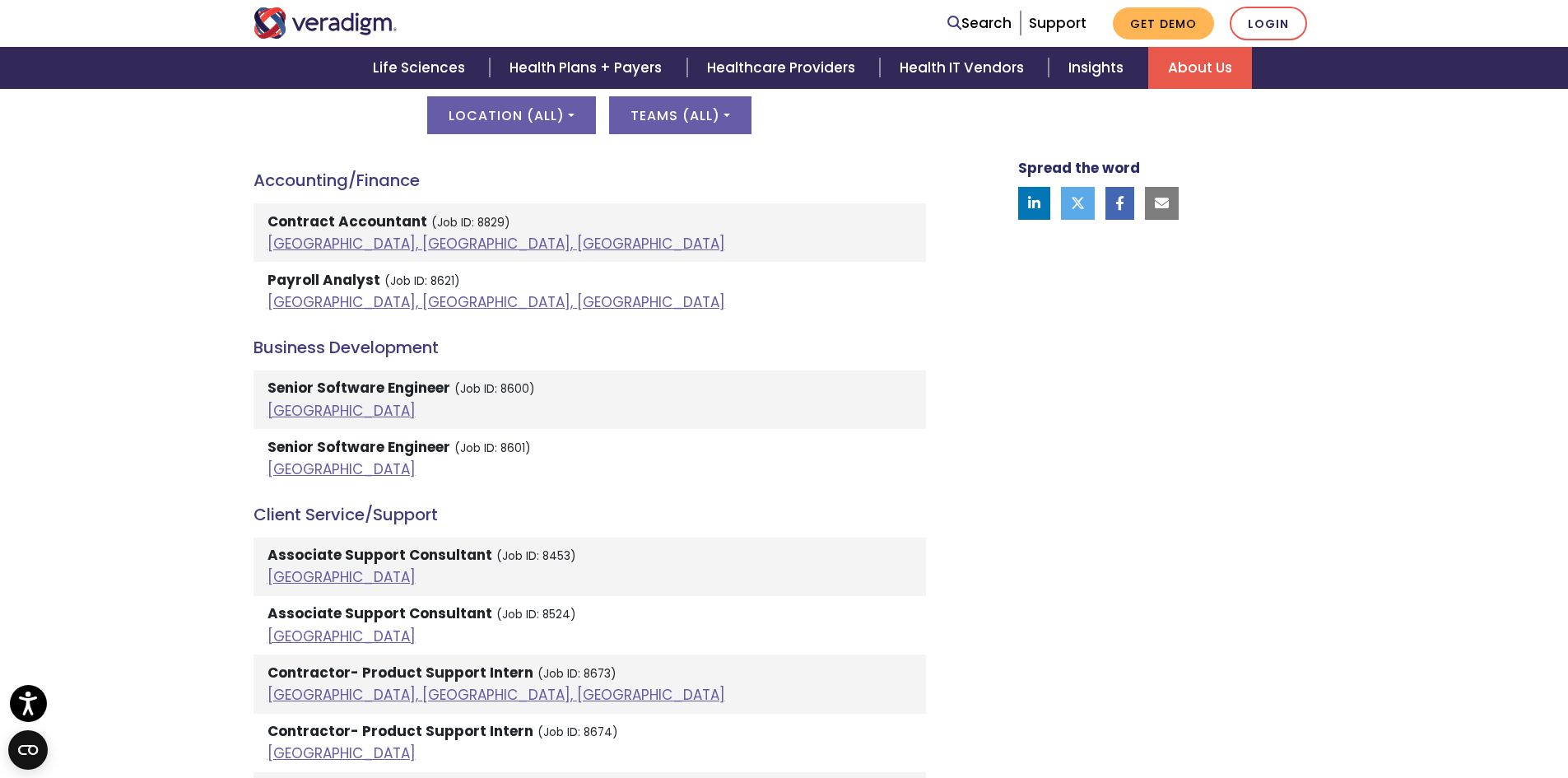
drag, startPoint x: 286, startPoint y: 411, endPoint x: 433, endPoint y: 387, distance: 148.9
click at [433, 387] on strong "Senior Software Engineer" at bounding box center [358, 388] width 182 height 20
click at [482, 392] on small "(Job ID: 8600)" at bounding box center [495, 389] width 81 height 16
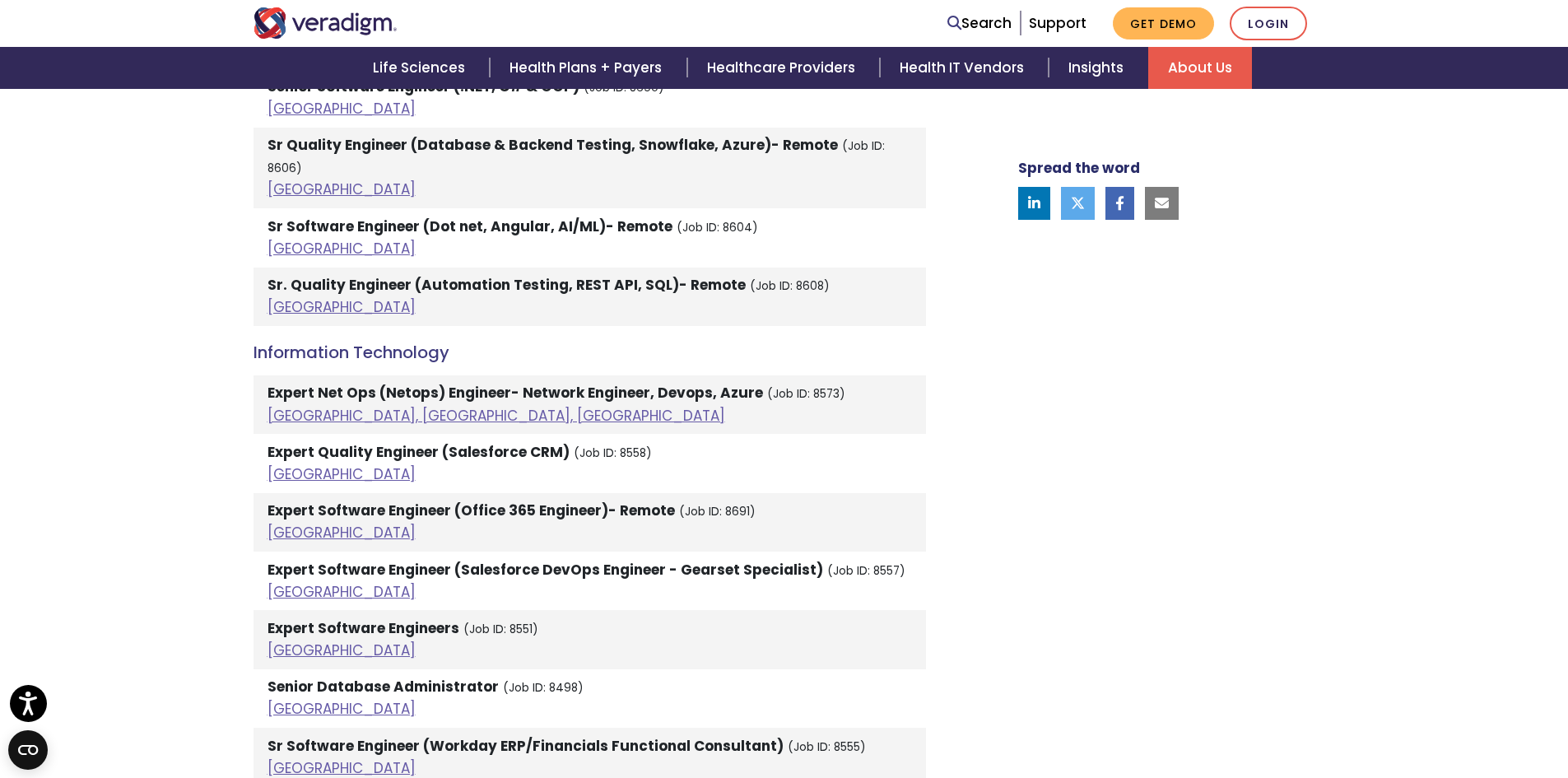
scroll to position [1976, 0]
